Goal: Task Accomplishment & Management: Manage account settings

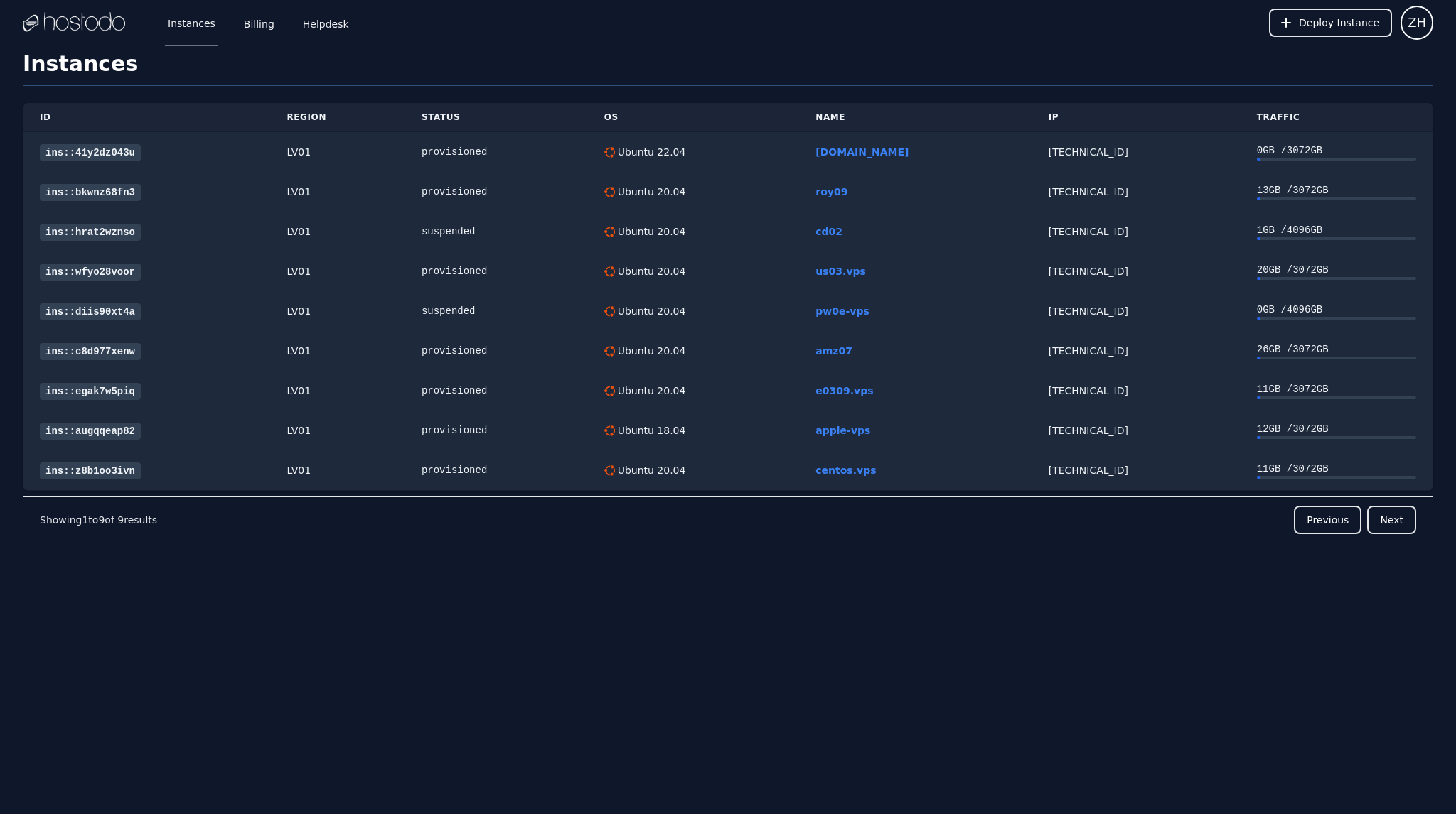
click at [11, 566] on div "Instances ID Region Status OS Name IP Traffic ins::41y2dz043u LV01 provisioned …" at bounding box center [728, 331] width 1456 height 560
click at [255, 18] on link "Billing" at bounding box center [259, 23] width 36 height 47
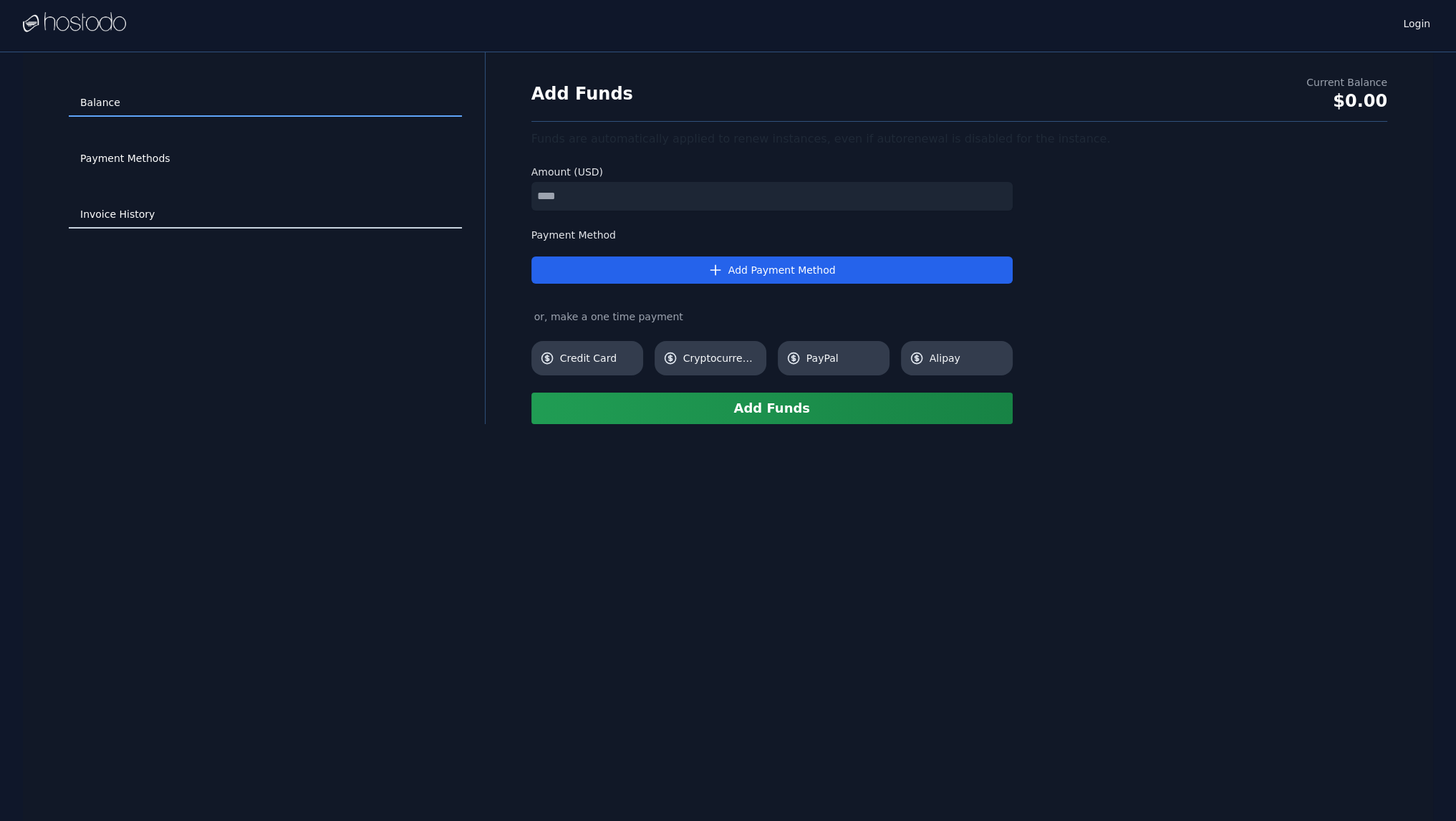
click at [123, 210] on link "Invoice History" at bounding box center [265, 215] width 393 height 27
